Goal: Find specific page/section

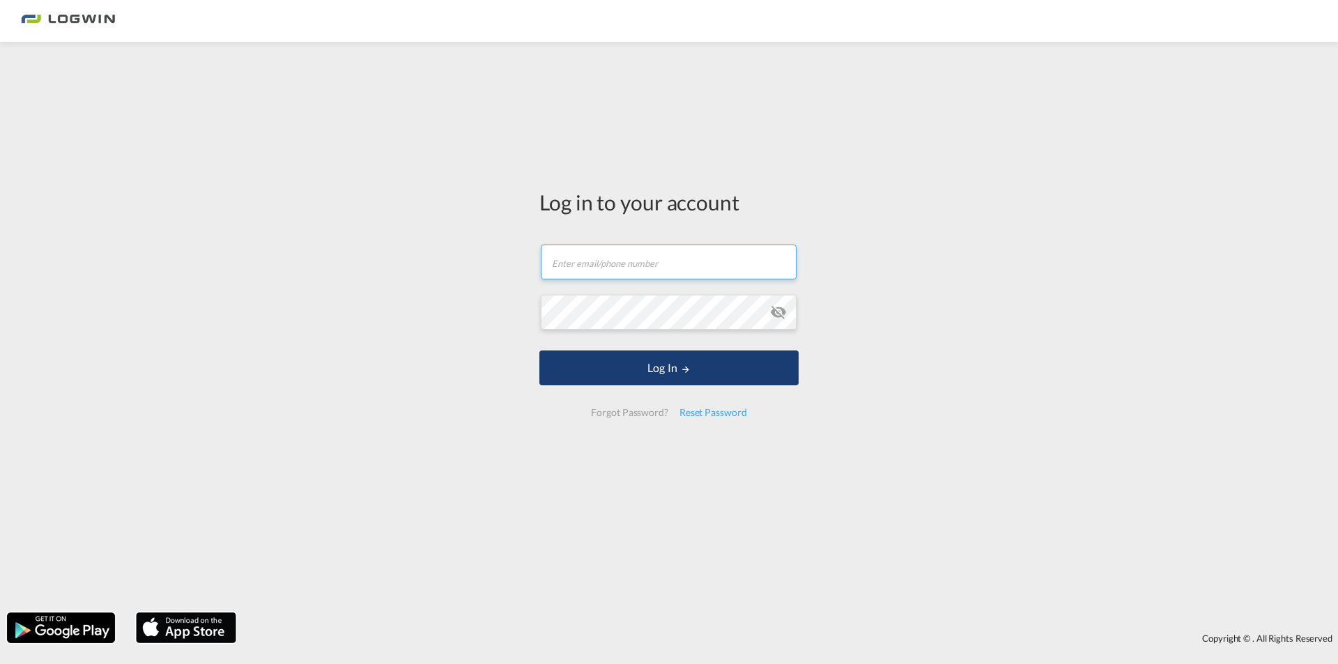
type input "[EMAIL_ADDRESS][DOMAIN_NAME]"
click at [698, 353] on button "Log In" at bounding box center [668, 367] width 259 height 35
